Goal: Transaction & Acquisition: Purchase product/service

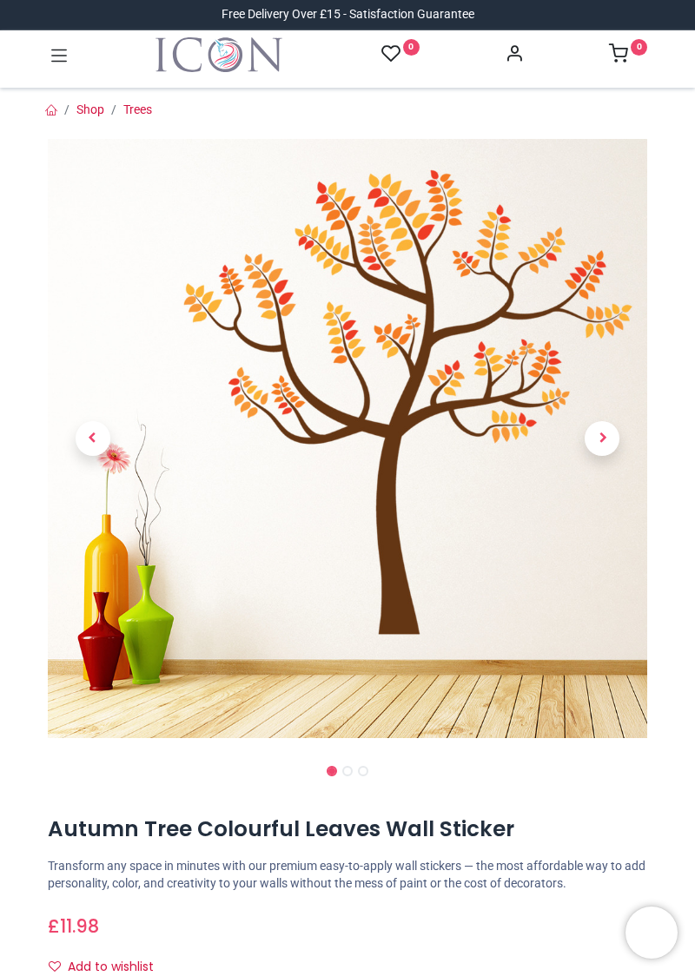
click at [587, 431] on span "Next" at bounding box center [602, 438] width 35 height 35
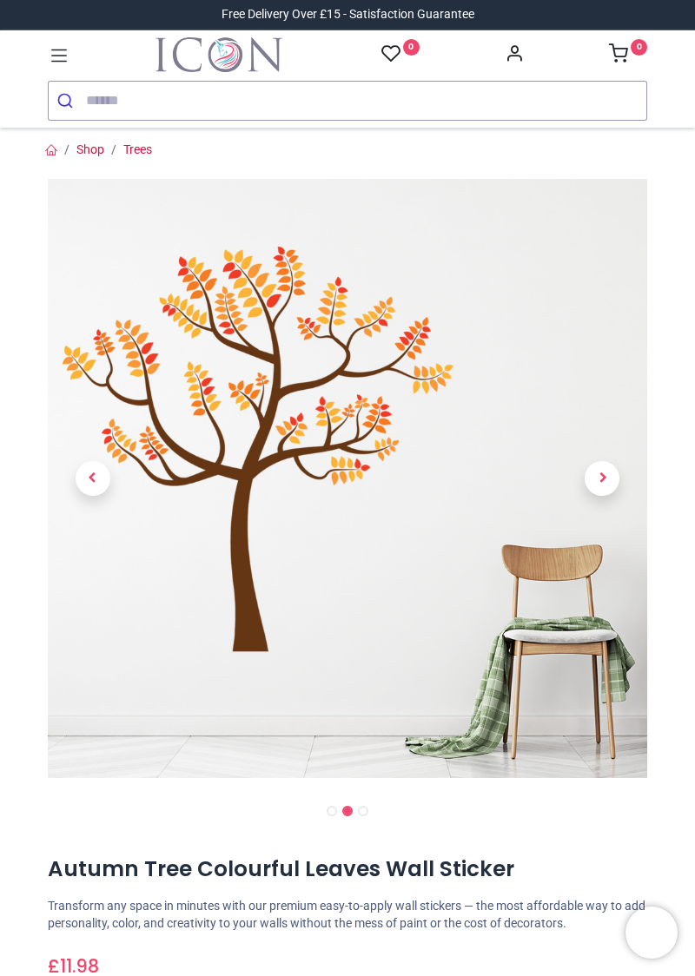
click at [602, 481] on span "Next" at bounding box center [602, 478] width 35 height 35
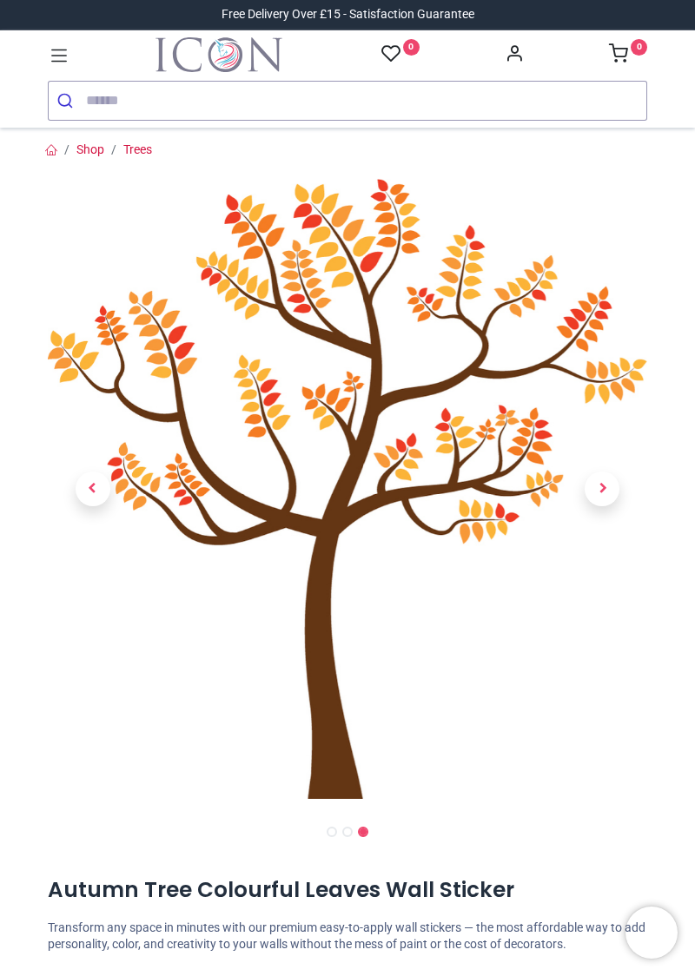
click at [605, 484] on span "Next" at bounding box center [602, 489] width 35 height 35
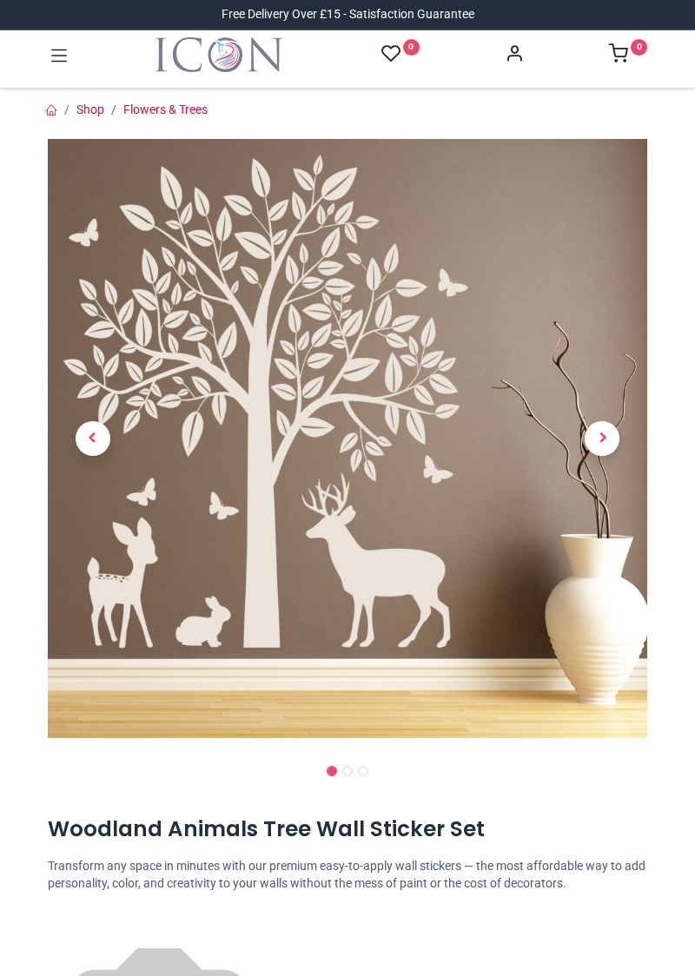
click at [601, 440] on span "Next" at bounding box center [602, 438] width 35 height 35
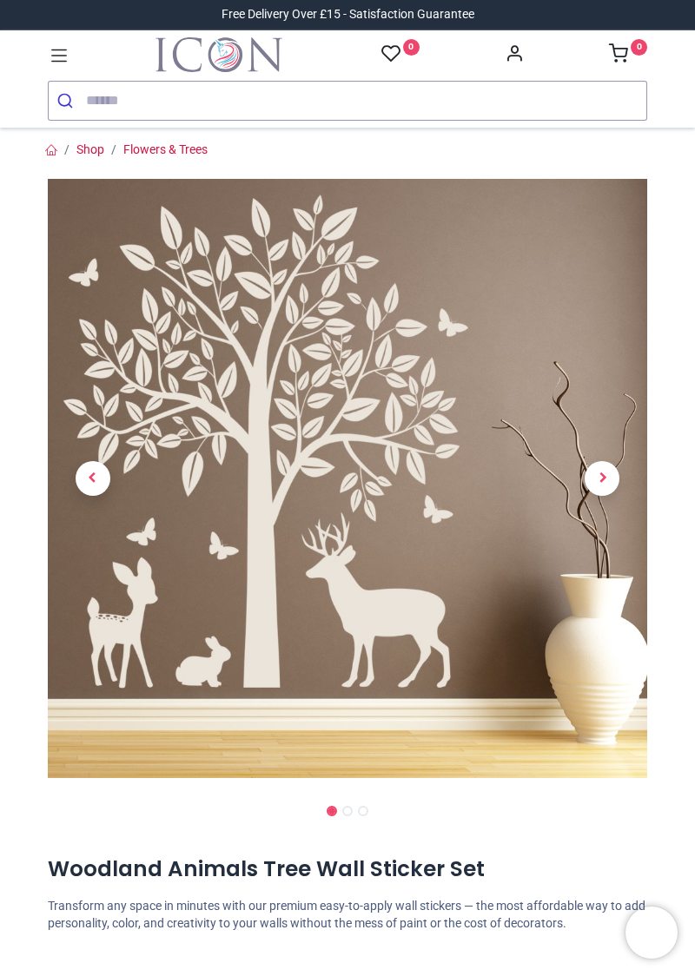
click at [601, 478] on span "Next" at bounding box center [602, 478] width 35 height 35
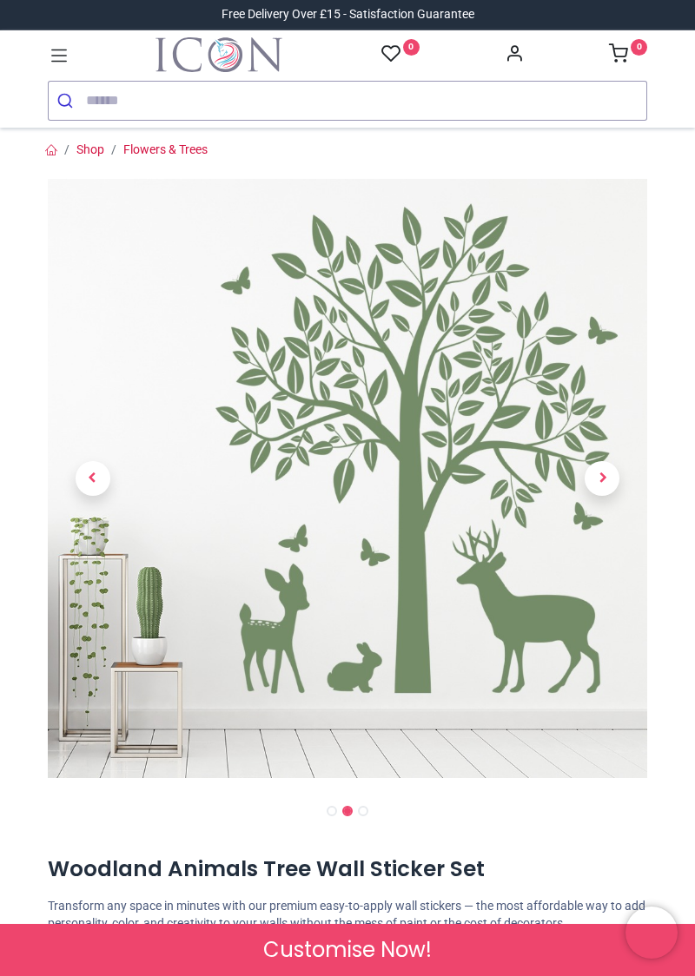
click at [599, 479] on span "Next" at bounding box center [602, 478] width 35 height 35
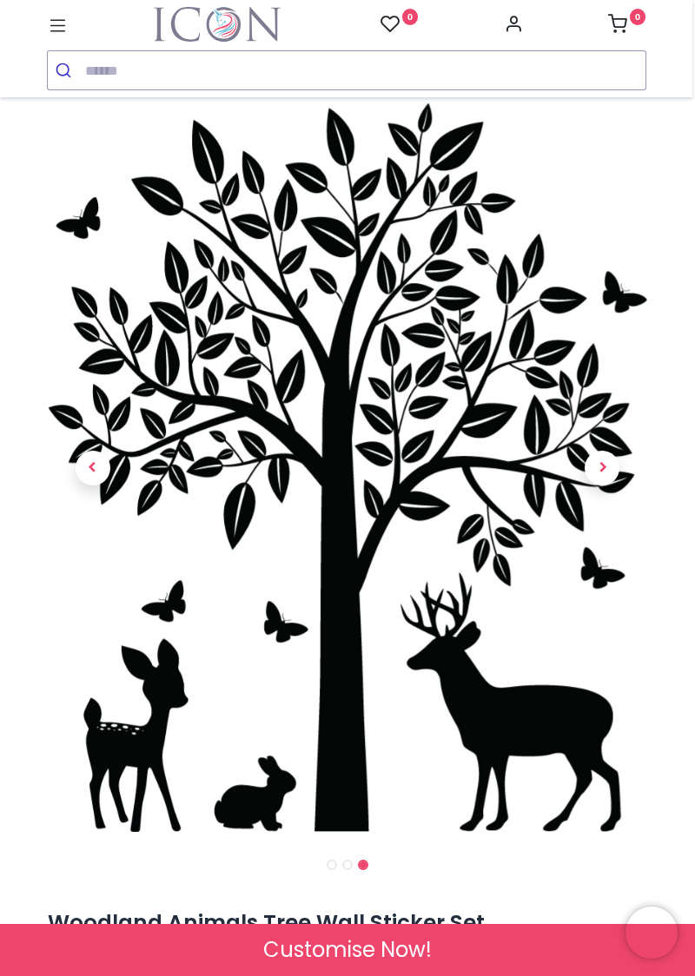
scroll to position [3, 0]
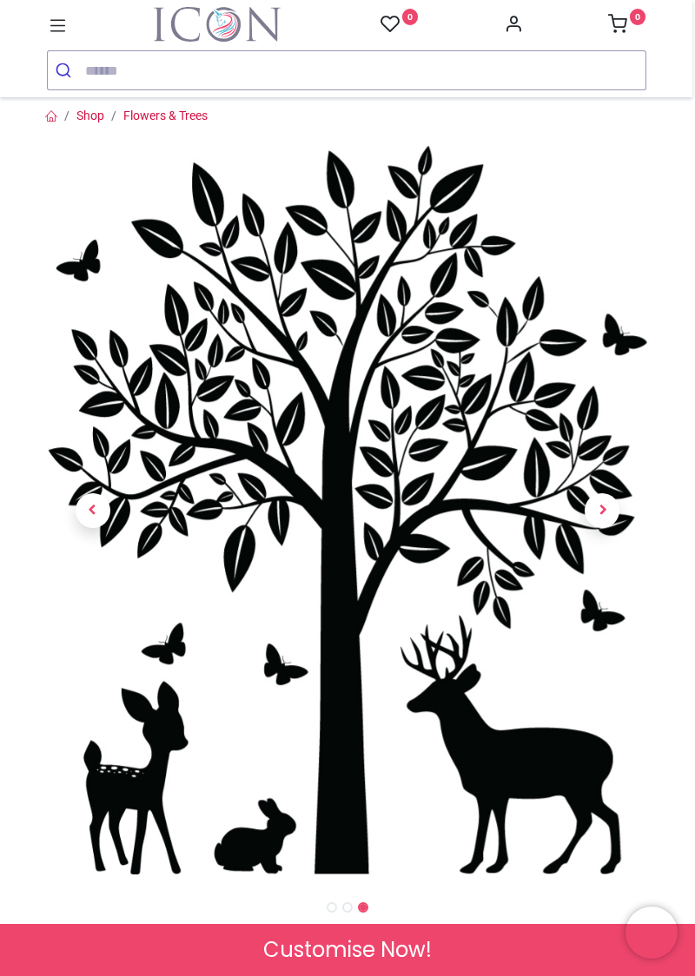
click at [606, 538] on link at bounding box center [603, 510] width 90 height 511
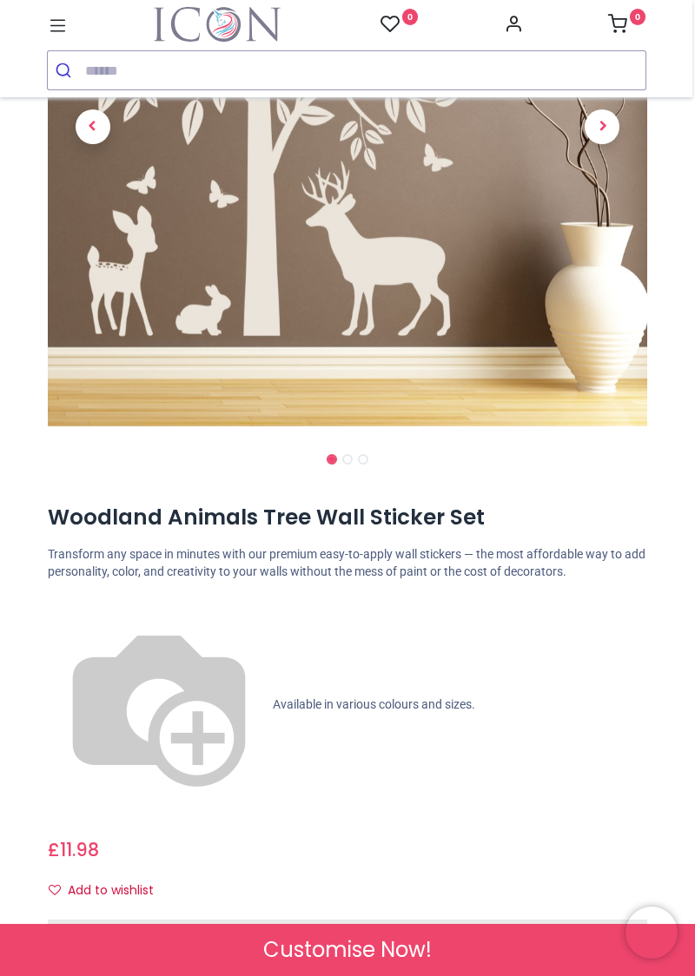
scroll to position [330, 0]
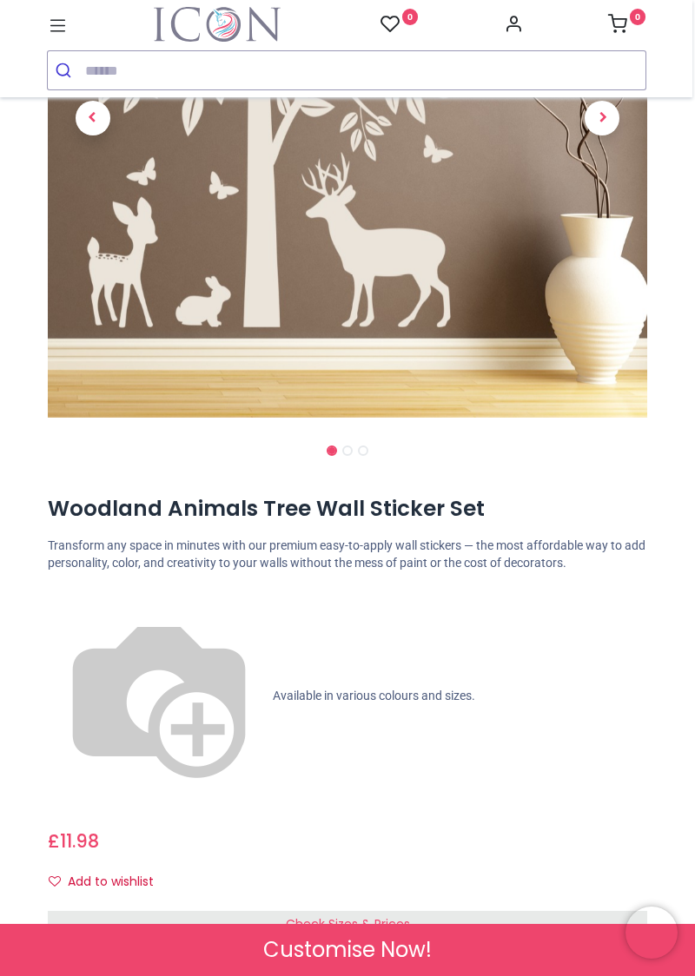
click at [374, 916] on span "Check Sizes & Prices" at bounding box center [348, 924] width 124 height 17
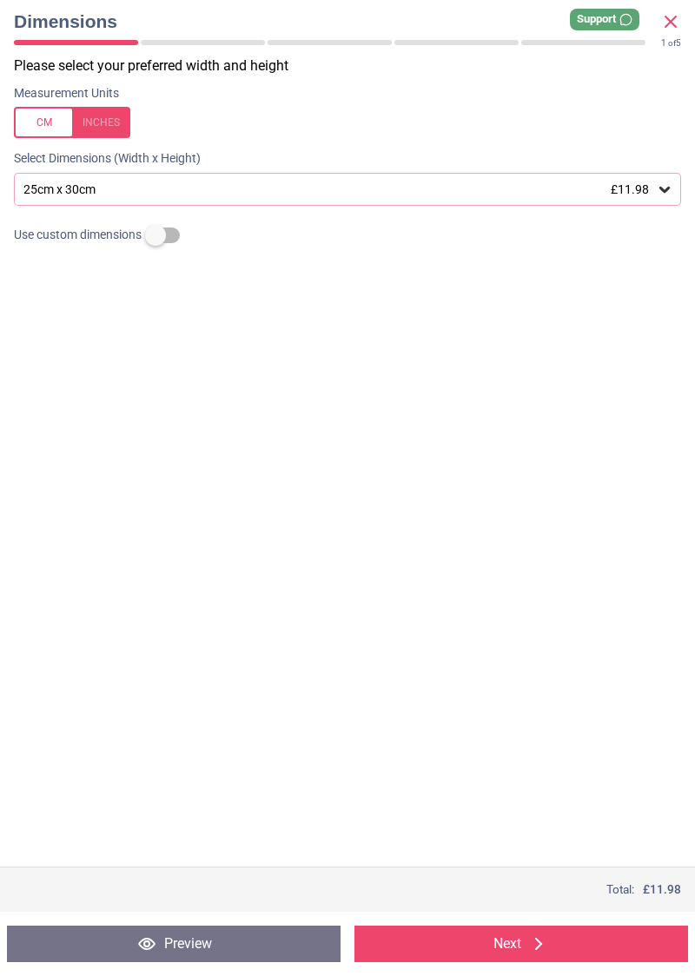
click at [645, 195] on span "£11.98" at bounding box center [630, 189] width 38 height 14
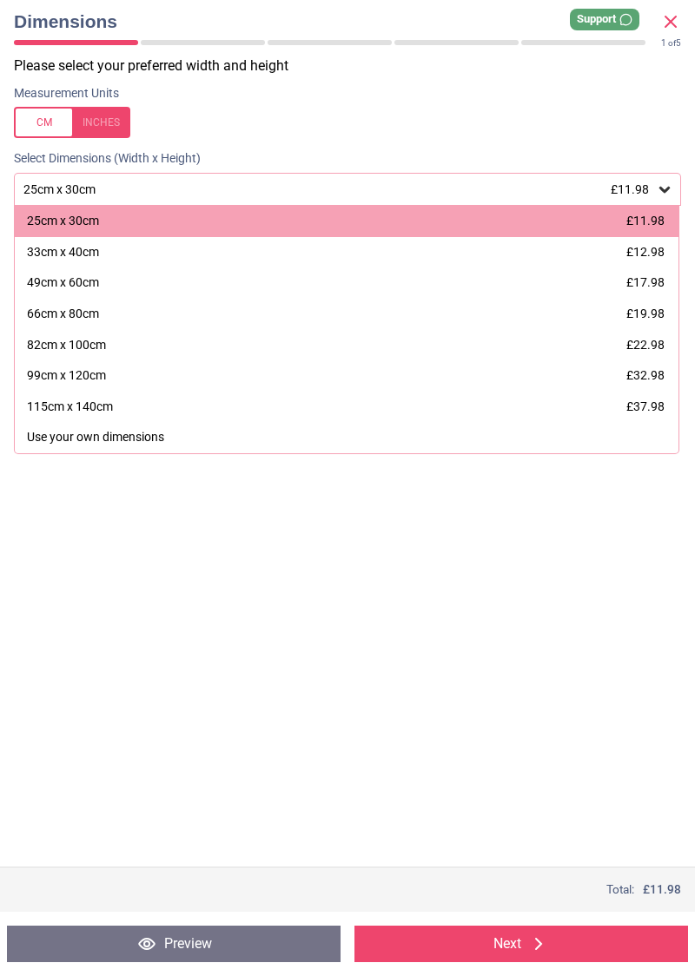
click at [82, 317] on div "66cm x 80cm" at bounding box center [63, 314] width 72 height 17
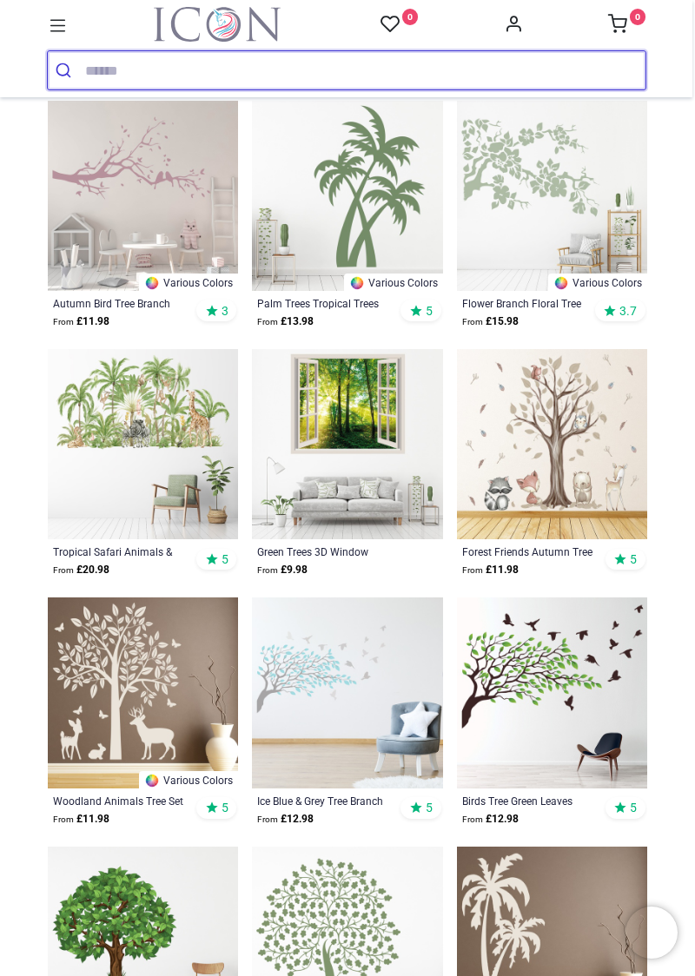
scroll to position [1097, 0]
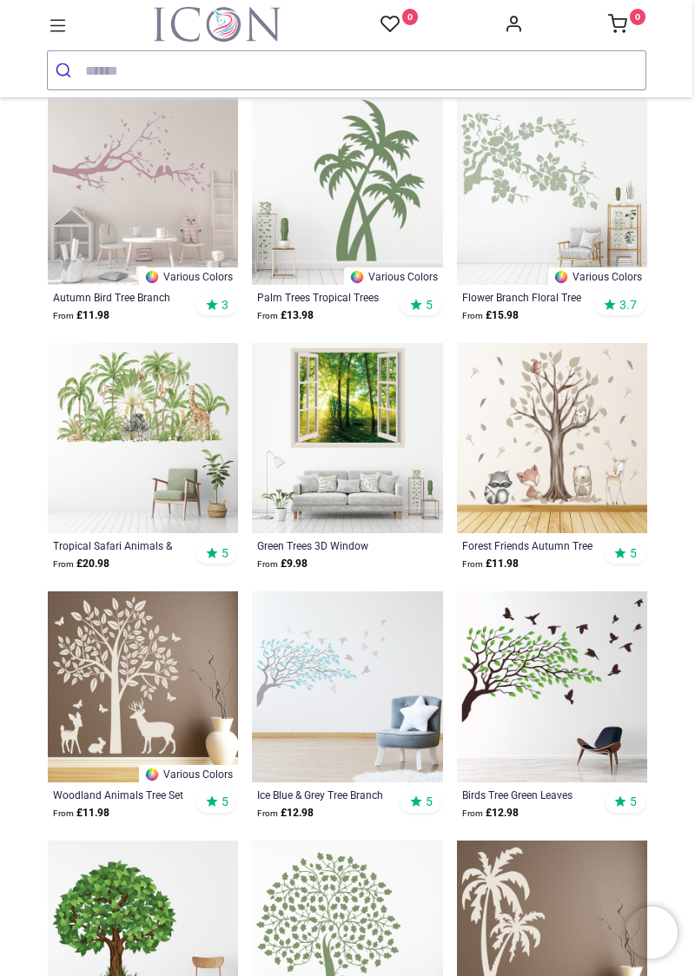
click at [138, 691] on img at bounding box center [143, 687] width 190 height 190
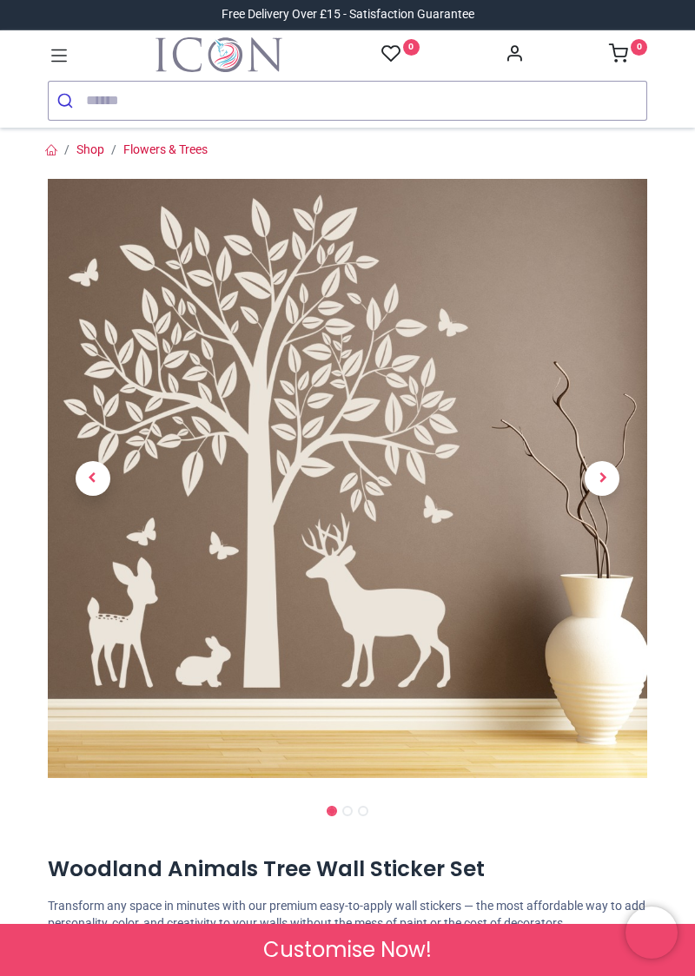
click at [601, 480] on span "Next" at bounding box center [602, 478] width 35 height 35
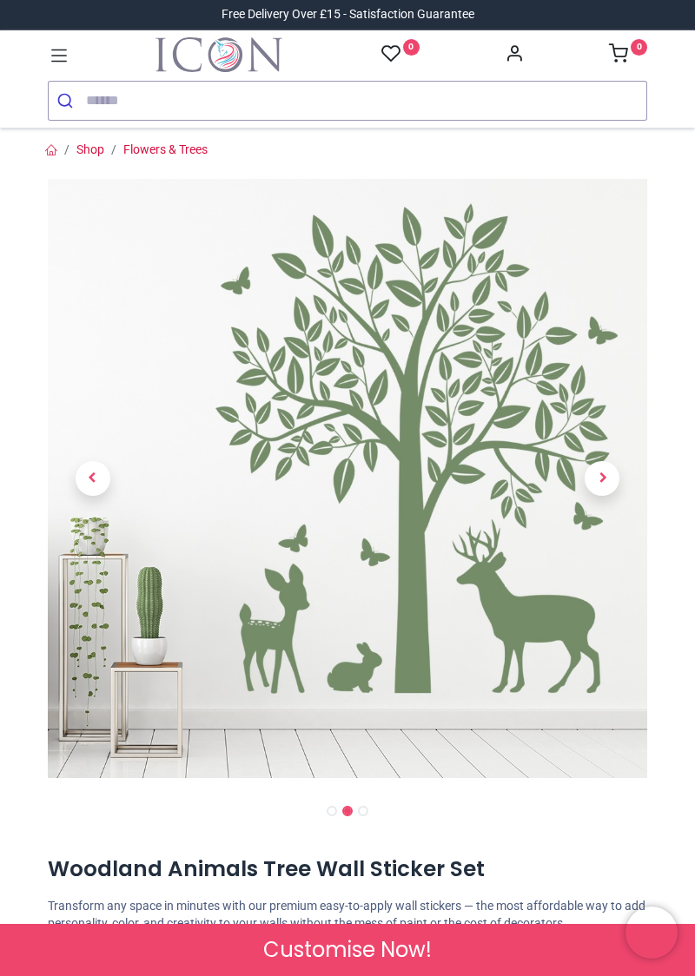
click at [78, 484] on span "Previous" at bounding box center [93, 478] width 35 height 35
